Goal: Transaction & Acquisition: Purchase product/service

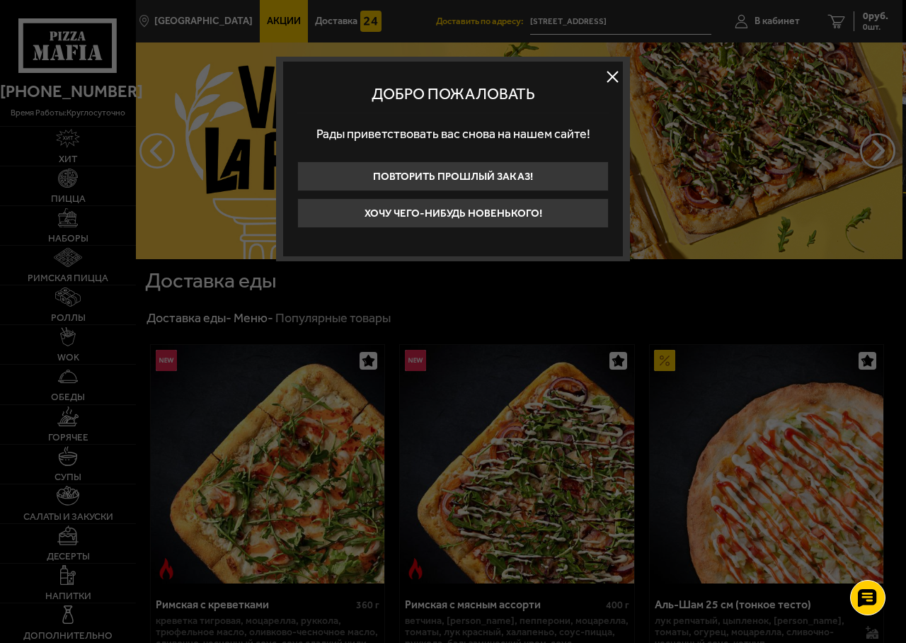
click at [615, 73] on button at bounding box center [612, 76] width 21 height 21
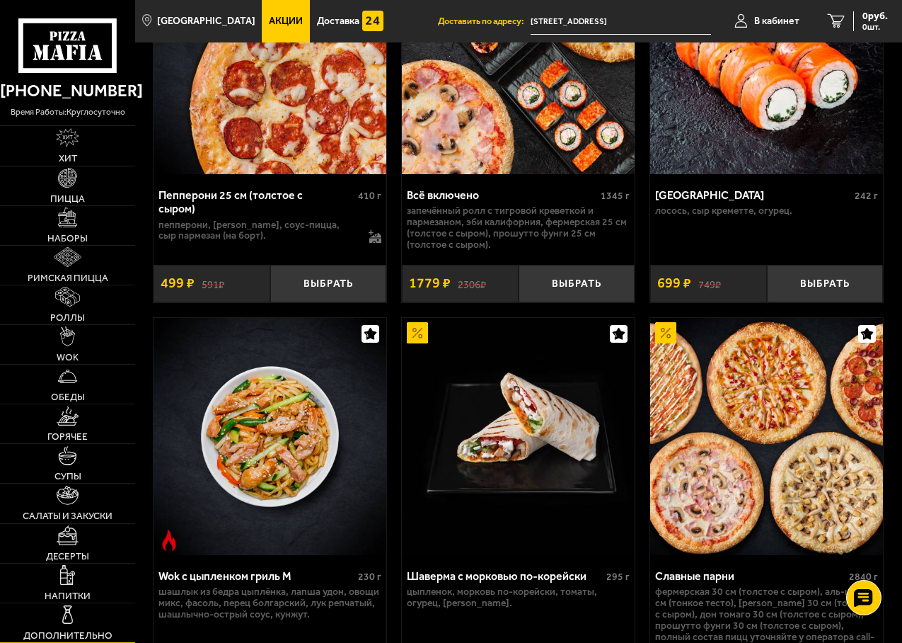
scroll to position [849, 0]
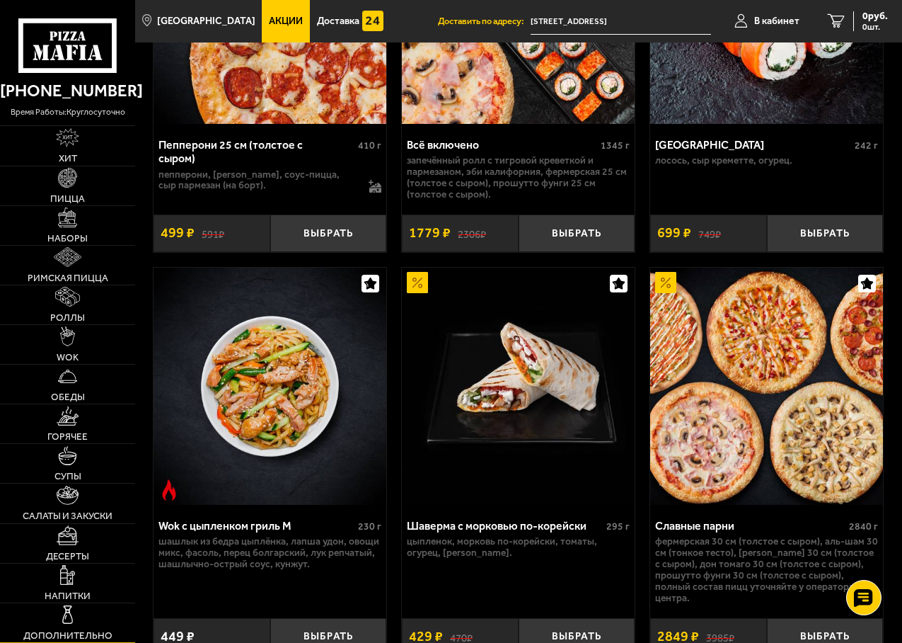
click at [69, 632] on span "Дополнительно" at bounding box center [67, 636] width 89 height 10
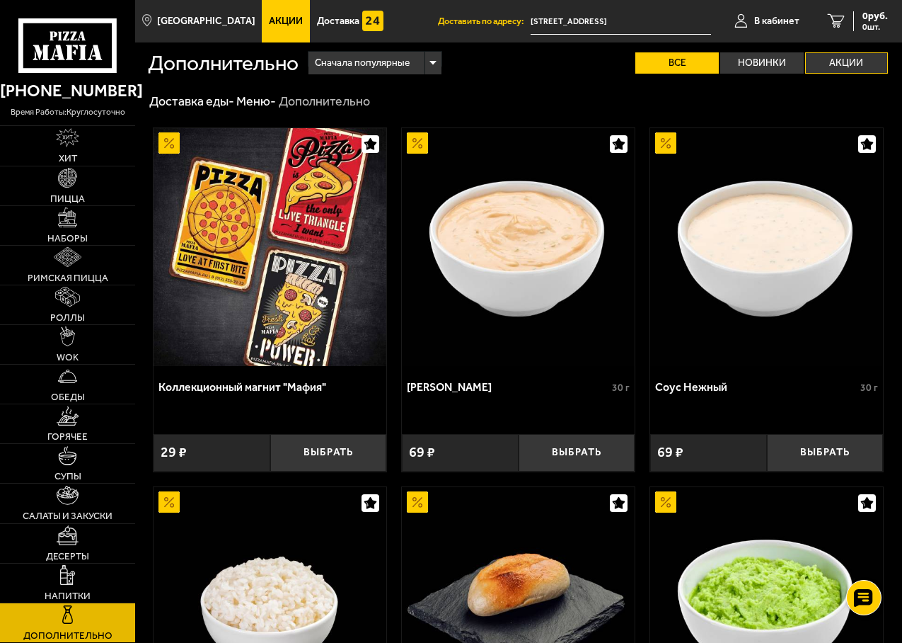
click at [839, 67] on label "Акции" at bounding box center [847, 62] width 84 height 21
click at [0, 0] on input "Акции" at bounding box center [0, 0] width 0 height 0
click at [66, 181] on img at bounding box center [68, 178] width 20 height 20
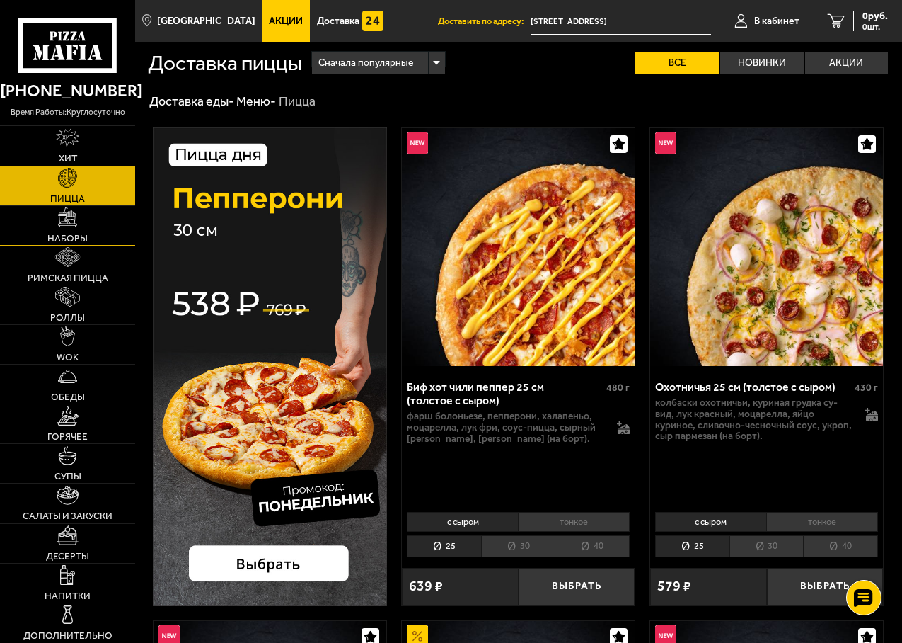
click at [71, 212] on img at bounding box center [68, 217] width 20 height 20
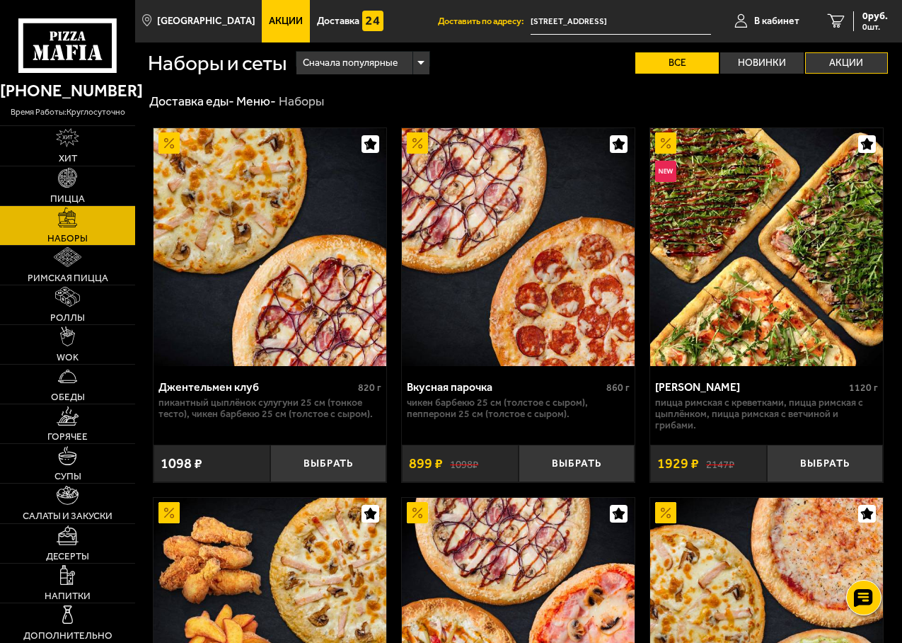
click at [853, 62] on label "Акции" at bounding box center [847, 62] width 84 height 21
click at [0, 0] on input "Акции" at bounding box center [0, 0] width 0 height 0
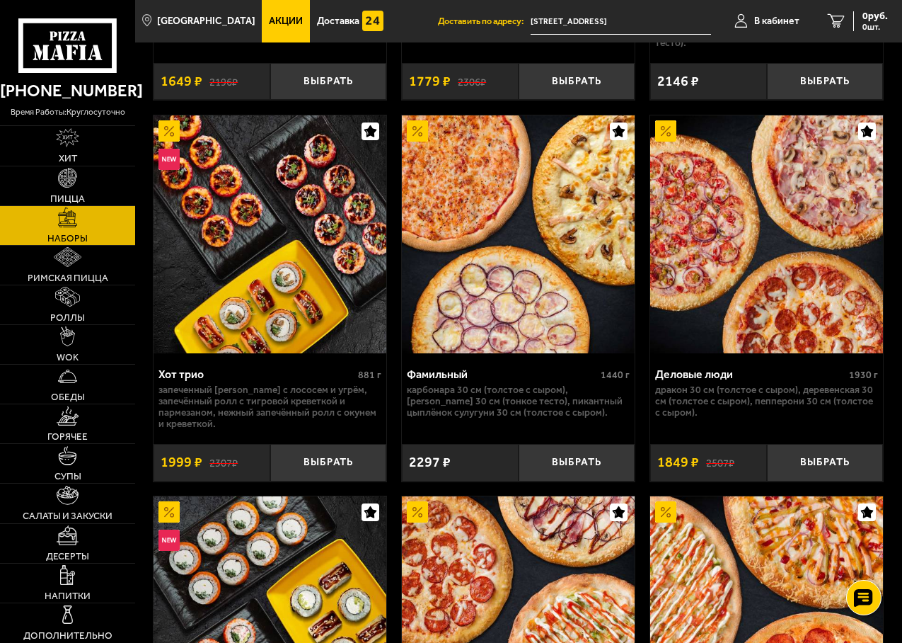
scroll to position [2265, 0]
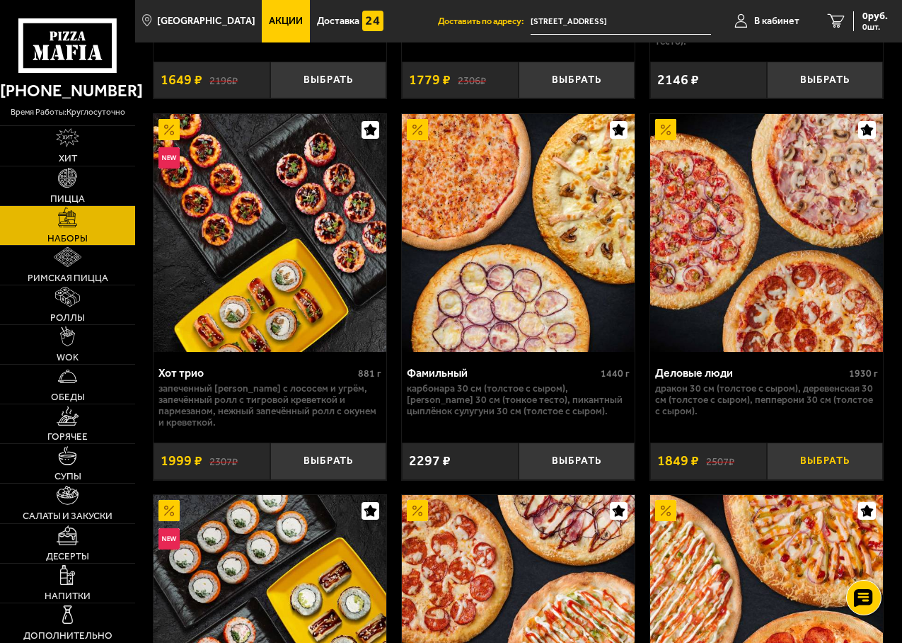
click at [824, 480] on button "Выбрать" at bounding box center [825, 461] width 117 height 38
click at [820, 16] on icon "1" at bounding box center [819, 21] width 17 height 14
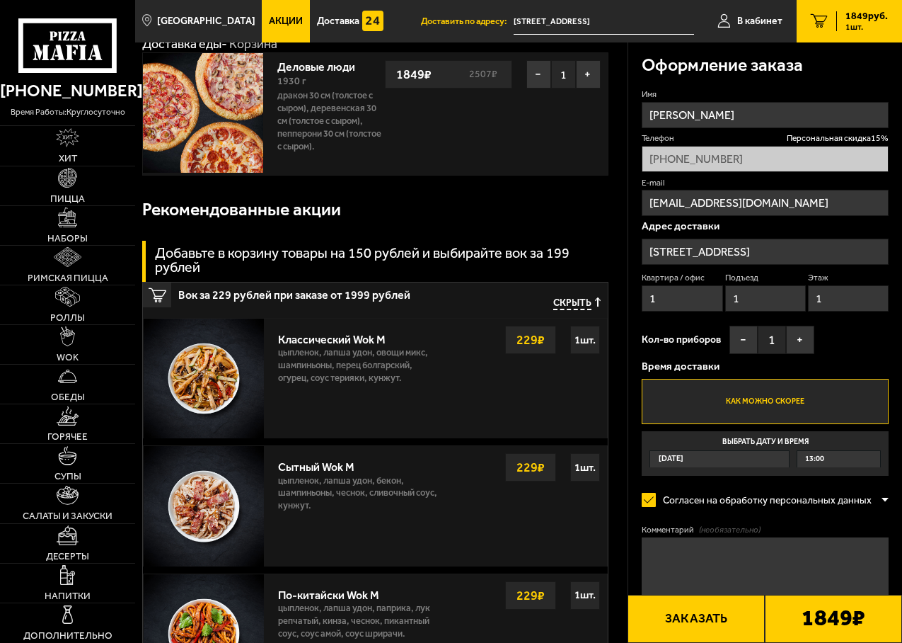
scroll to position [142, 0]
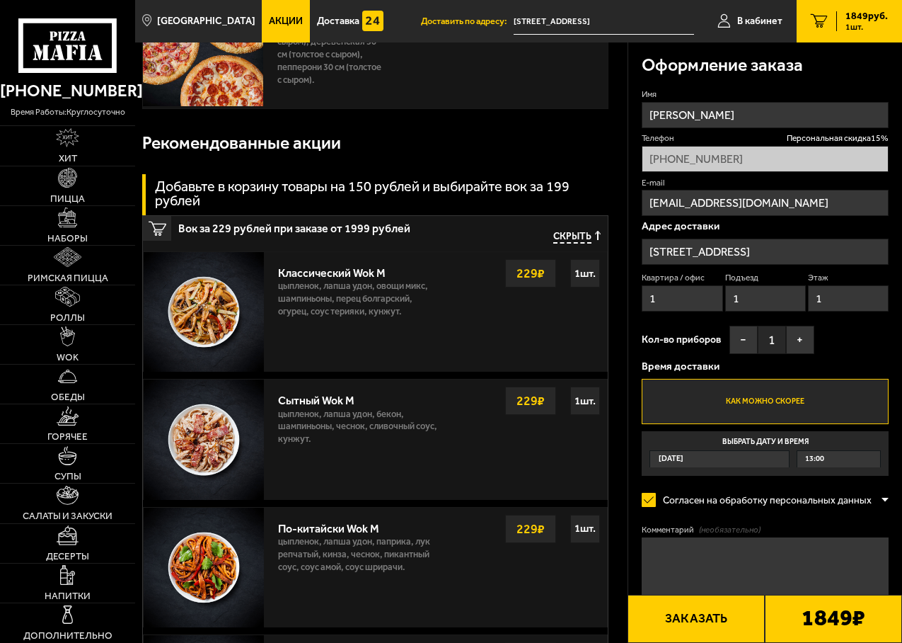
click at [838, 464] on div "13:00" at bounding box center [839, 459] width 83 height 16
click at [0, 0] on input "Выбрать дату и время Сегодня 13:00" at bounding box center [0, 0] width 0 height 0
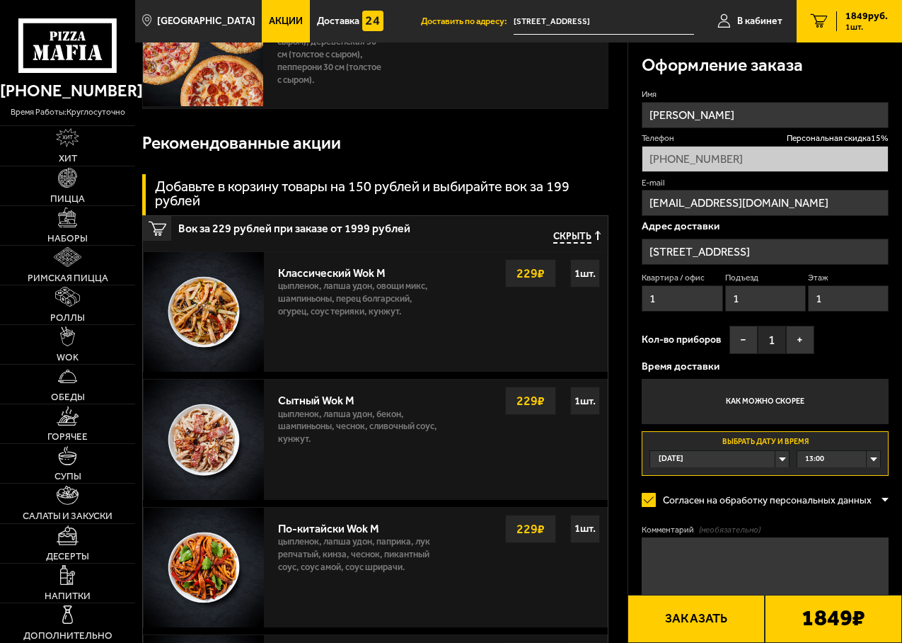
click at [831, 457] on div "13:00" at bounding box center [839, 459] width 83 height 16
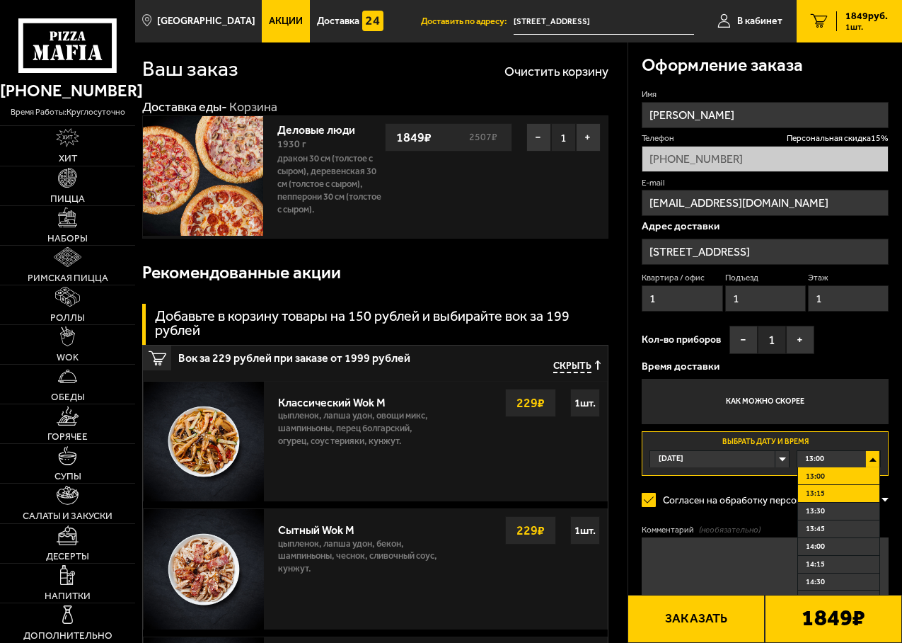
scroll to position [0, 0]
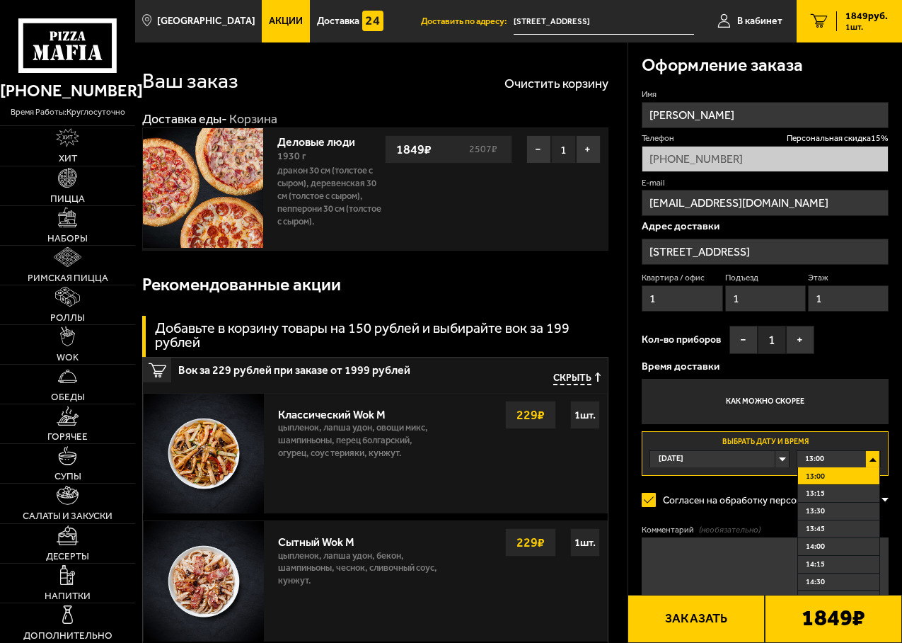
click at [850, 476] on li "13:00" at bounding box center [838, 476] width 81 height 18
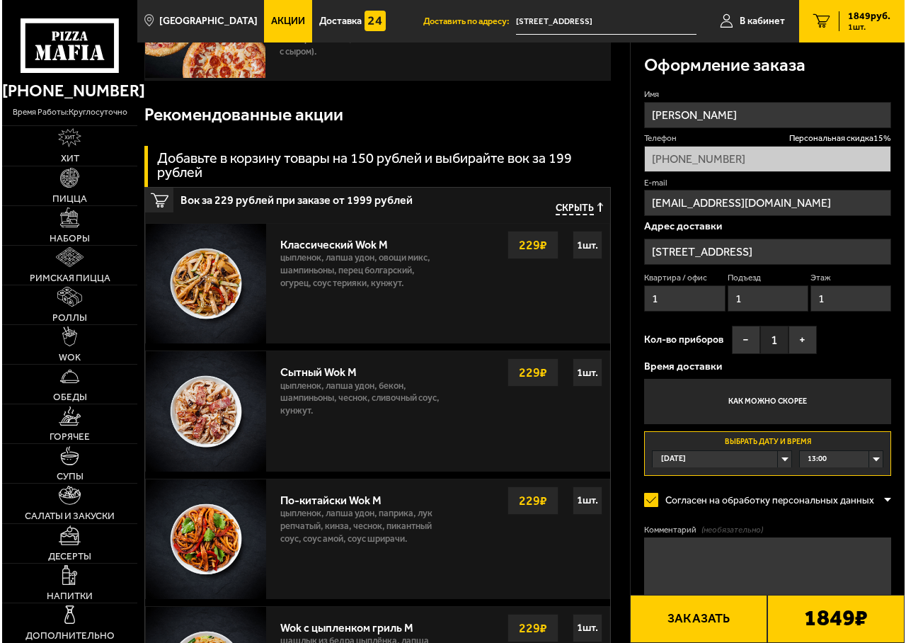
scroll to position [354, 0]
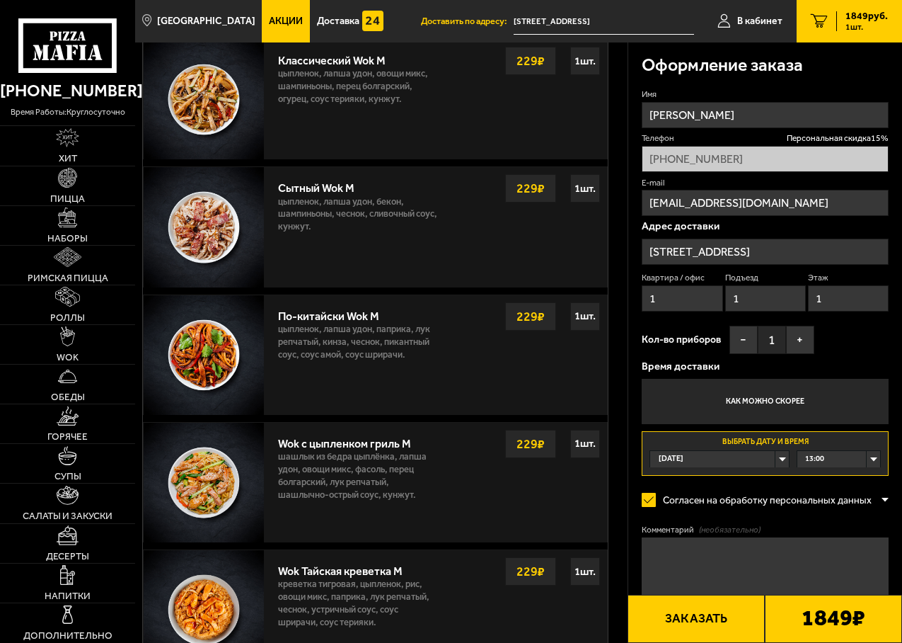
click at [696, 607] on button "Заказать" at bounding box center [696, 618] width 137 height 48
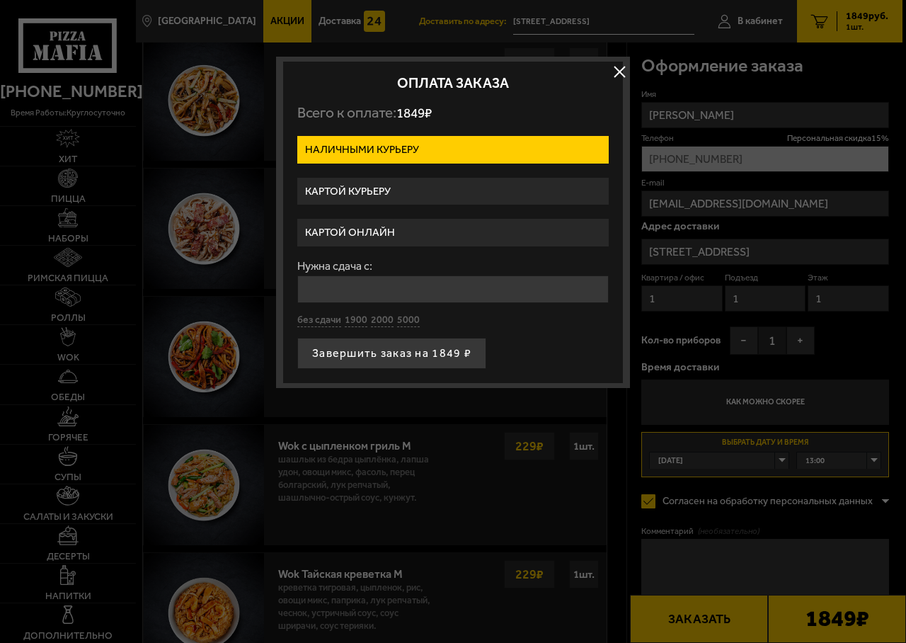
click at [376, 185] on label "Картой курьеру" at bounding box center [452, 192] width 311 height 28
click at [0, 0] on input "Картой курьеру" at bounding box center [0, 0] width 0 height 0
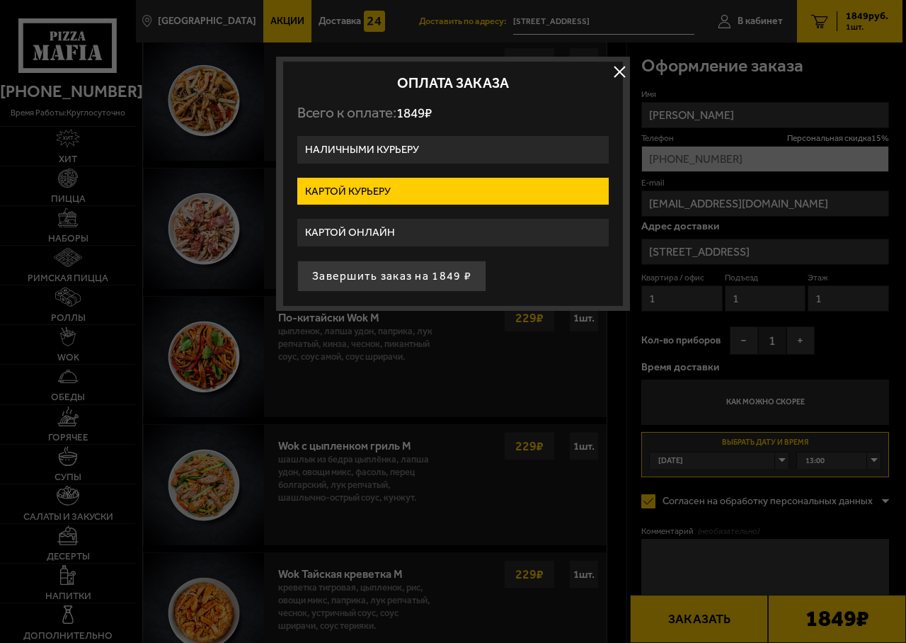
click at [377, 269] on button "Завершить заказ на 1849 ₽" at bounding box center [391, 275] width 189 height 31
